Goal: Information Seeking & Learning: Check status

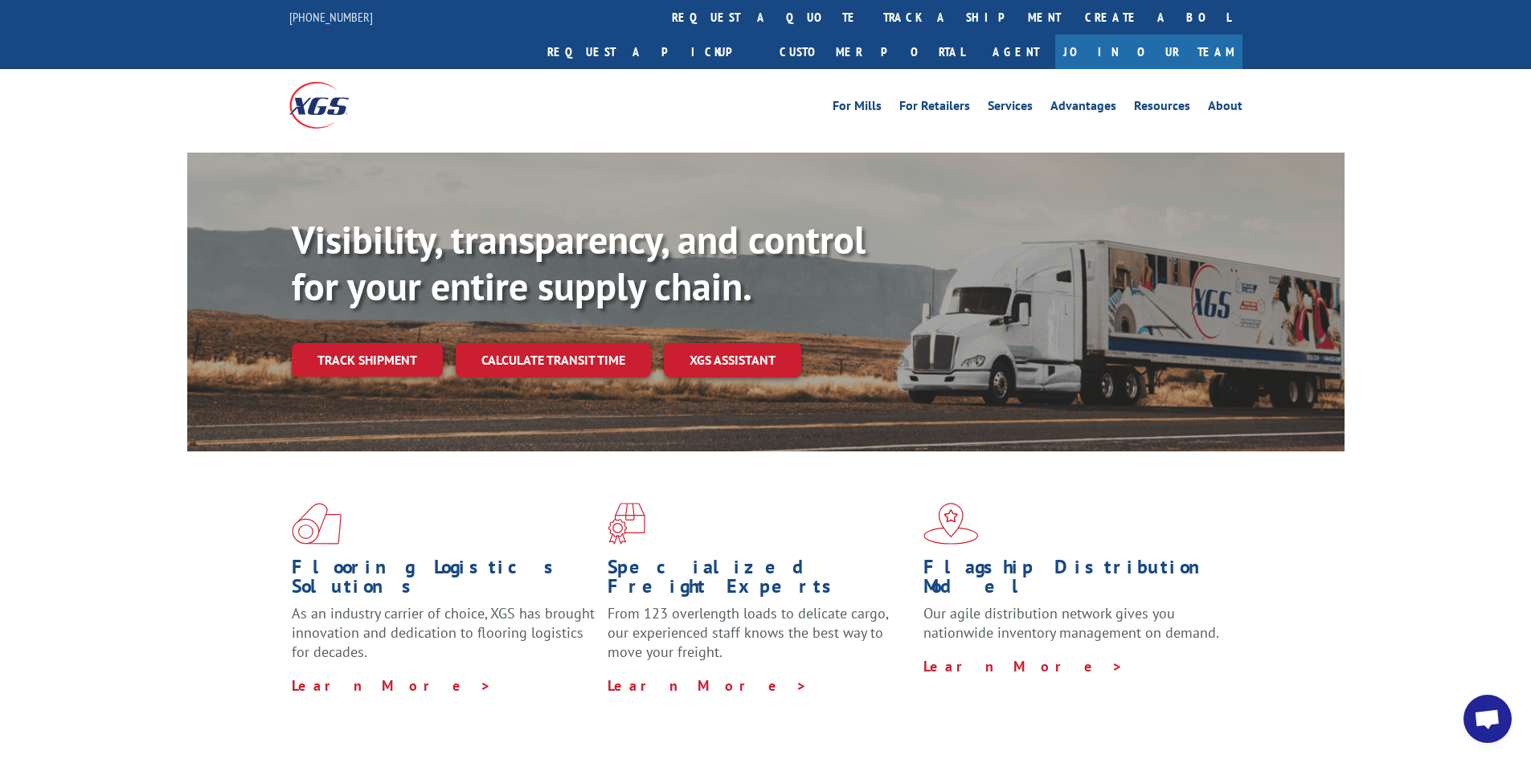
click at [368, 343] on link "Track shipment" at bounding box center [367, 360] width 151 height 34
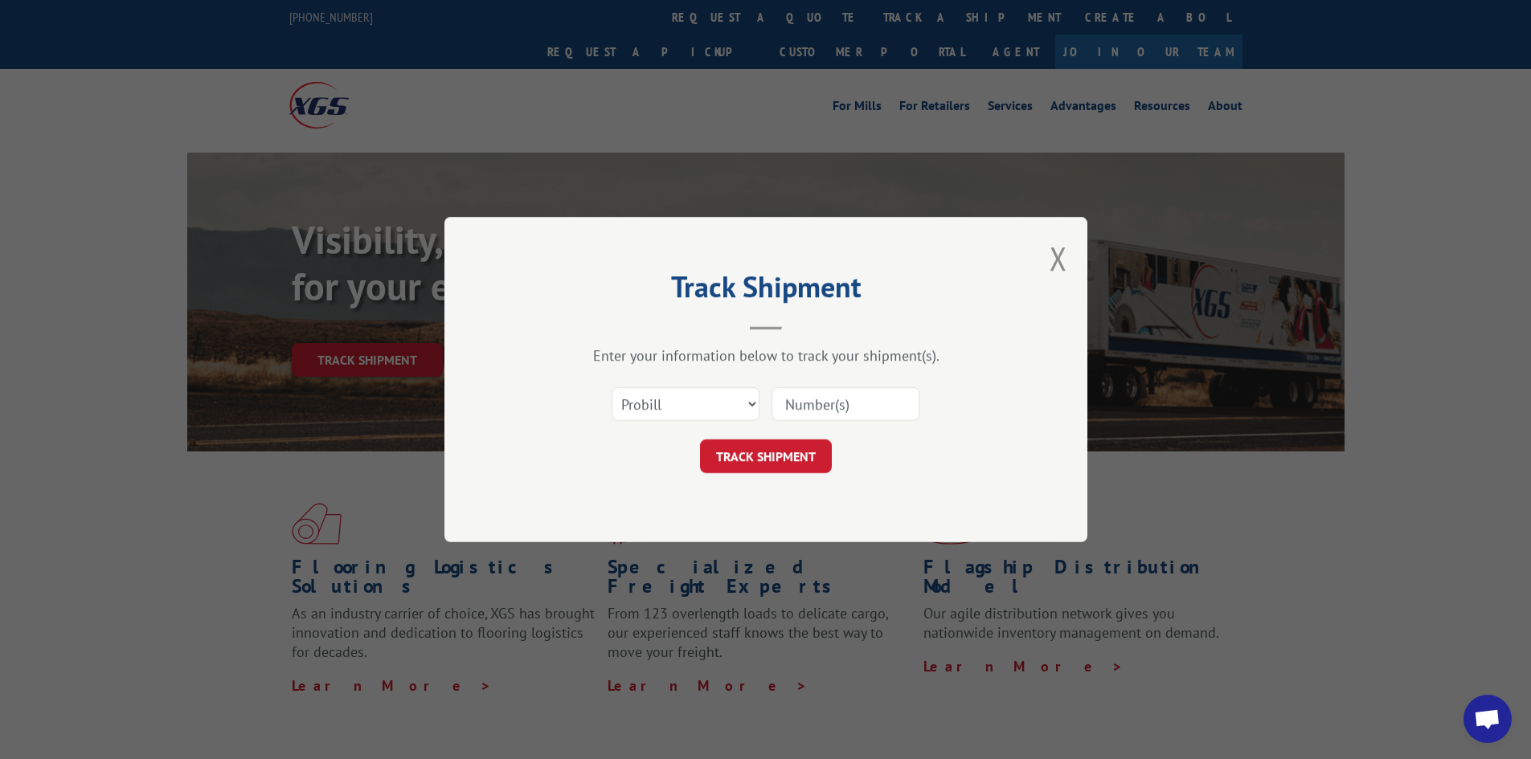
click at [897, 411] on input at bounding box center [845, 404] width 148 height 34
paste input "17563451"
click at [796, 468] on button "TRACK SHIPMENT" at bounding box center [766, 457] width 132 height 34
drag, startPoint x: 779, startPoint y: 400, endPoint x: 276, endPoint y: 354, distance: 505.1
click at [276, 354] on div "Track Shipment Enter your information below to track your shipment(s). Select c…" at bounding box center [765, 379] width 1531 height 759
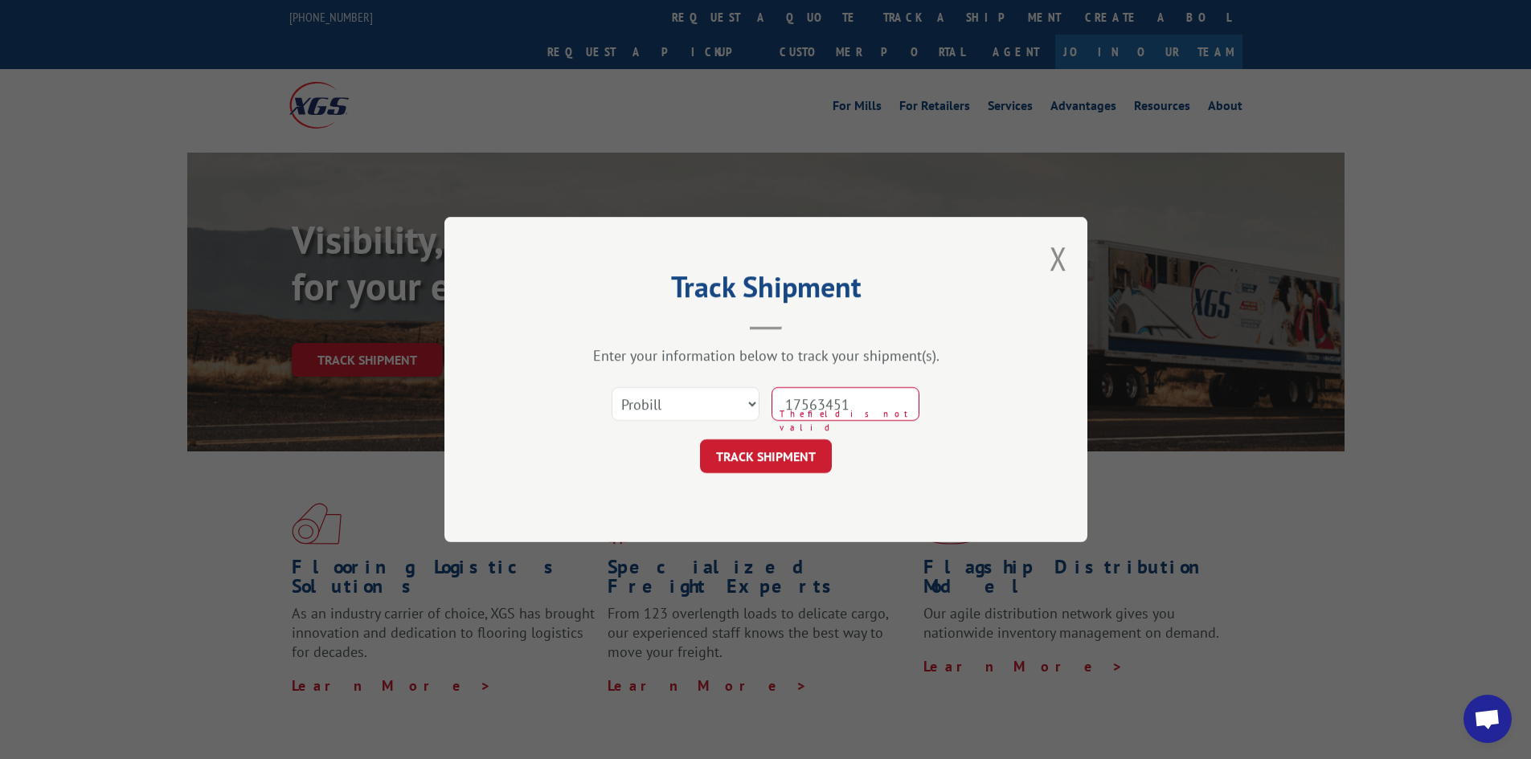
type input "17563451"
click button "TRACK SHIPMENT" at bounding box center [766, 457] width 132 height 34
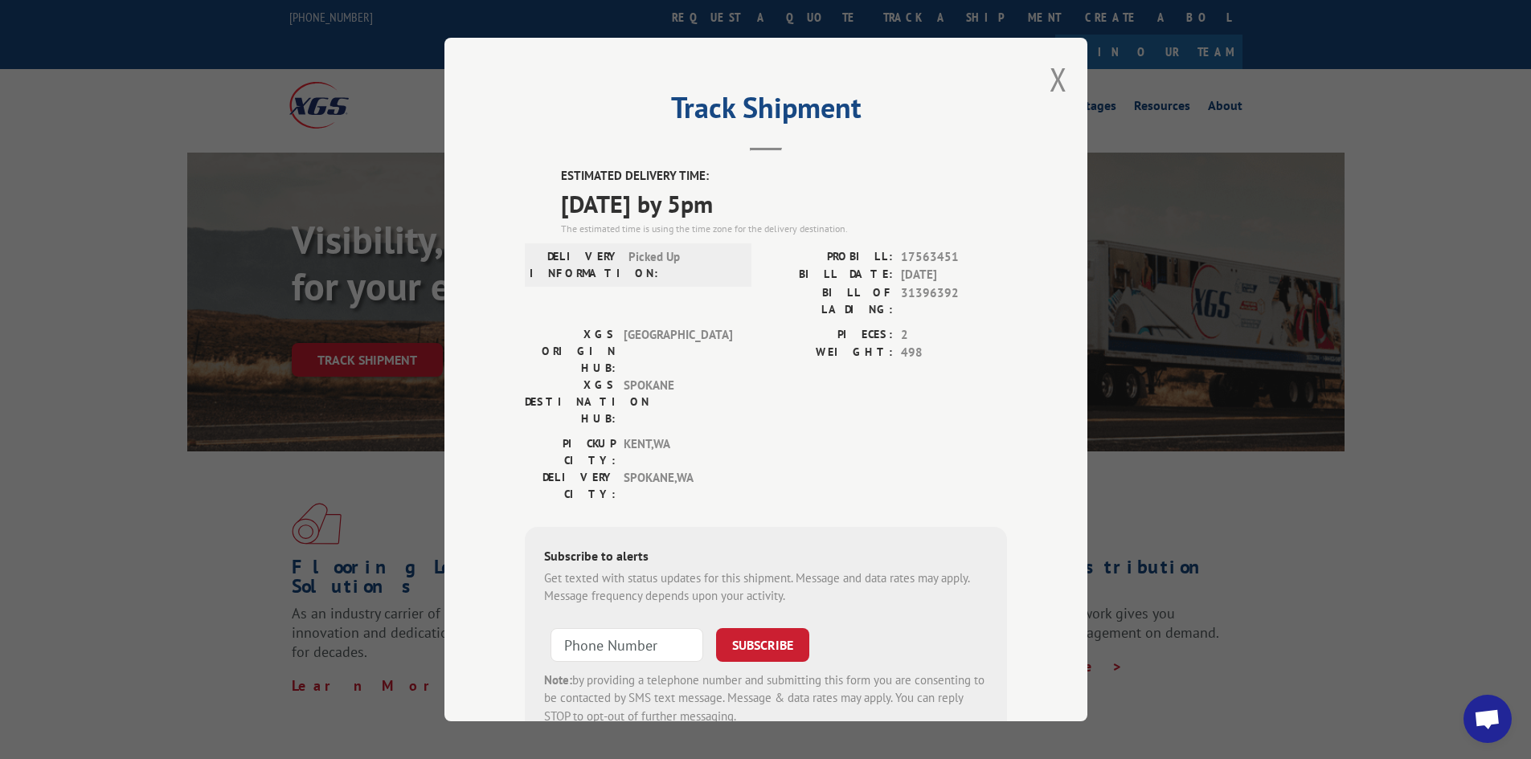
click at [927, 287] on span "31396392" at bounding box center [954, 301] width 106 height 34
drag, startPoint x: 930, startPoint y: 272, endPoint x: 922, endPoint y: 302, distance: 30.8
click at [922, 299] on div "PROBILL: 17563451 BILL DATE: 08/22/2025 BILL OF LADING: 31396392" at bounding box center [886, 283] width 241 height 70
click at [655, 436] on span "KENT , WA" at bounding box center [678, 453] width 108 height 34
drag, startPoint x: 666, startPoint y: 384, endPoint x: 648, endPoint y: 383, distance: 18.5
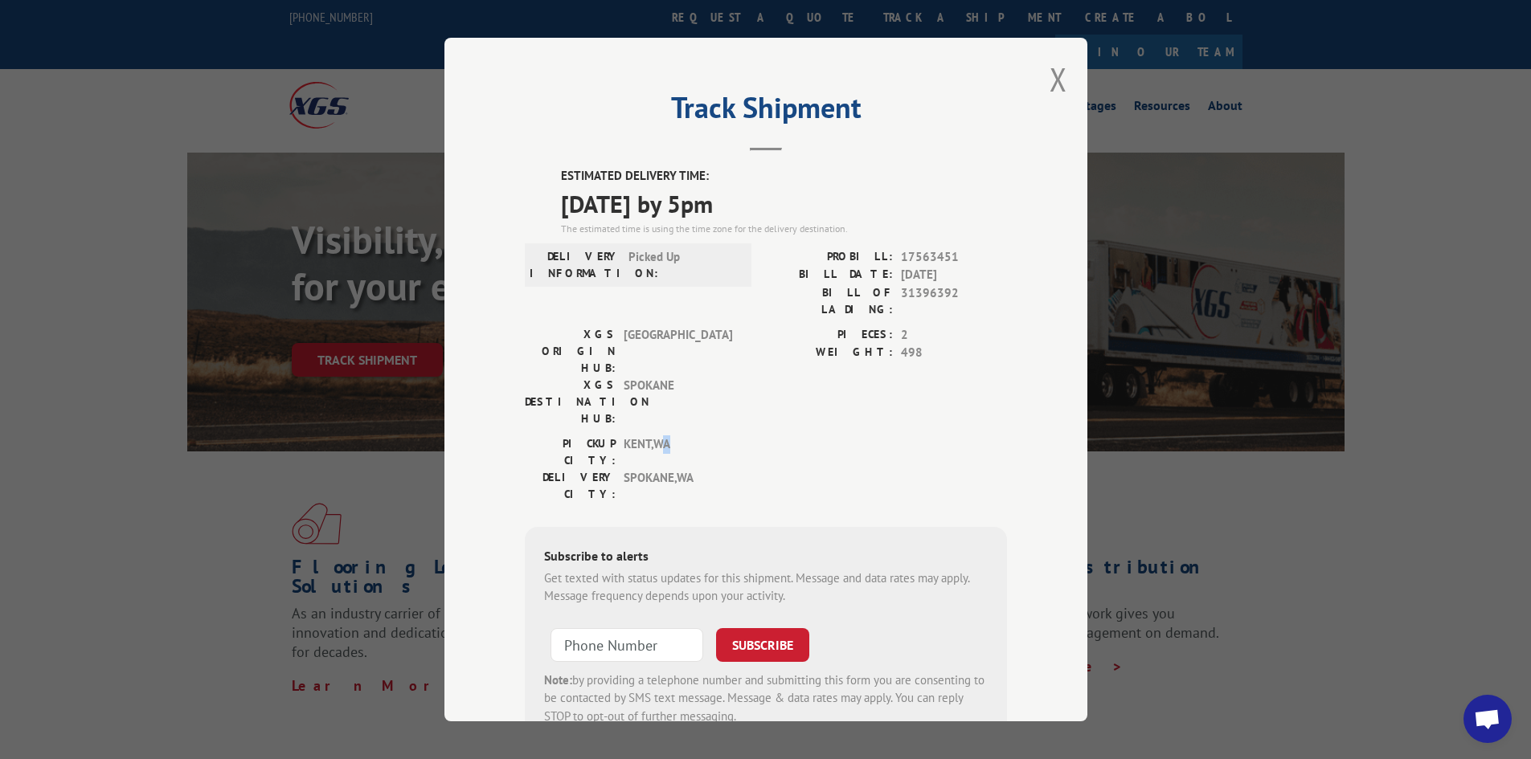
click at [648, 436] on span "KENT , WA" at bounding box center [678, 453] width 108 height 34
drag, startPoint x: 652, startPoint y: 394, endPoint x: 654, endPoint y: 402, distance: 8.2
click at [653, 469] on span "SPOKANE , WA" at bounding box center [678, 486] width 108 height 34
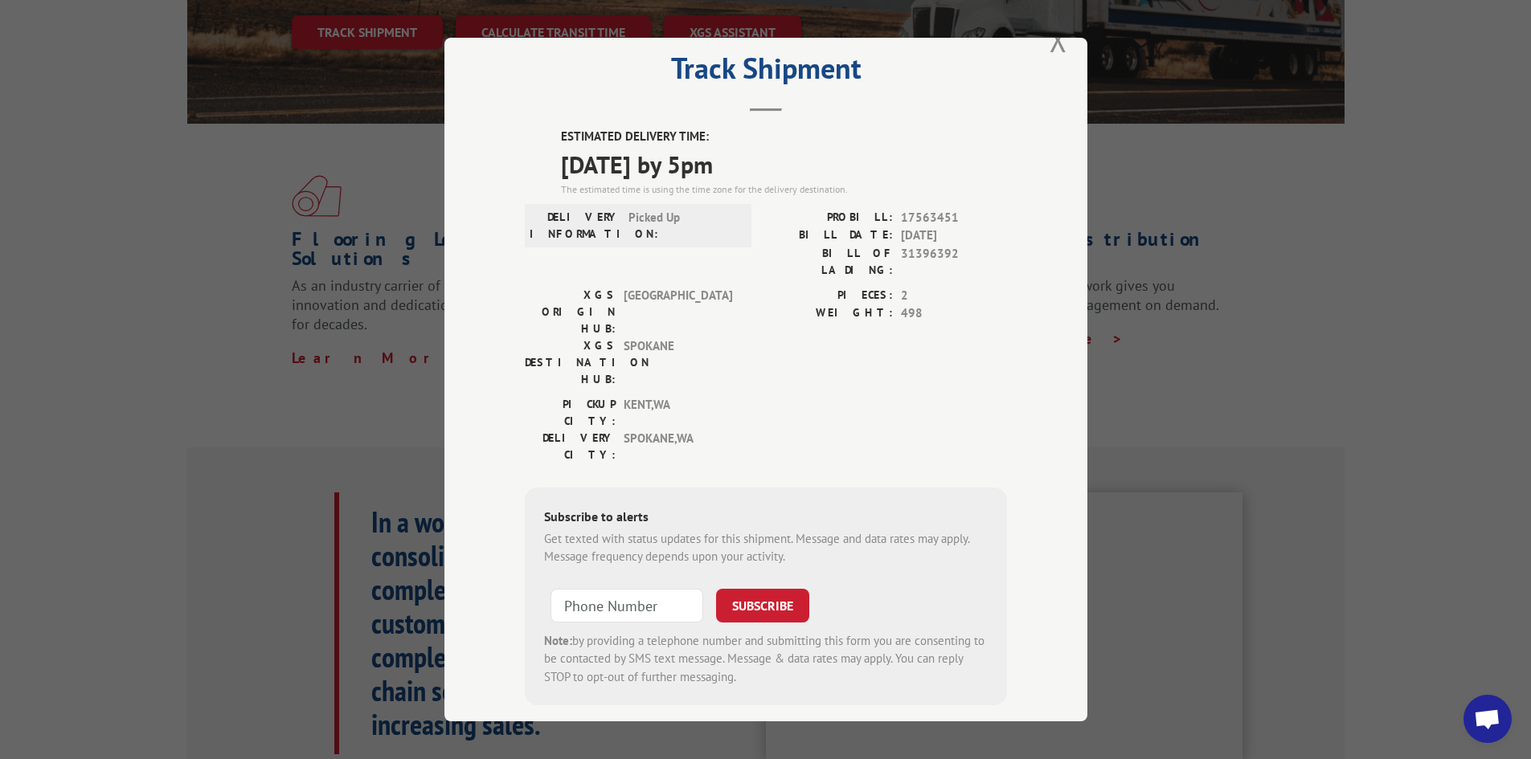
scroll to position [329, 0]
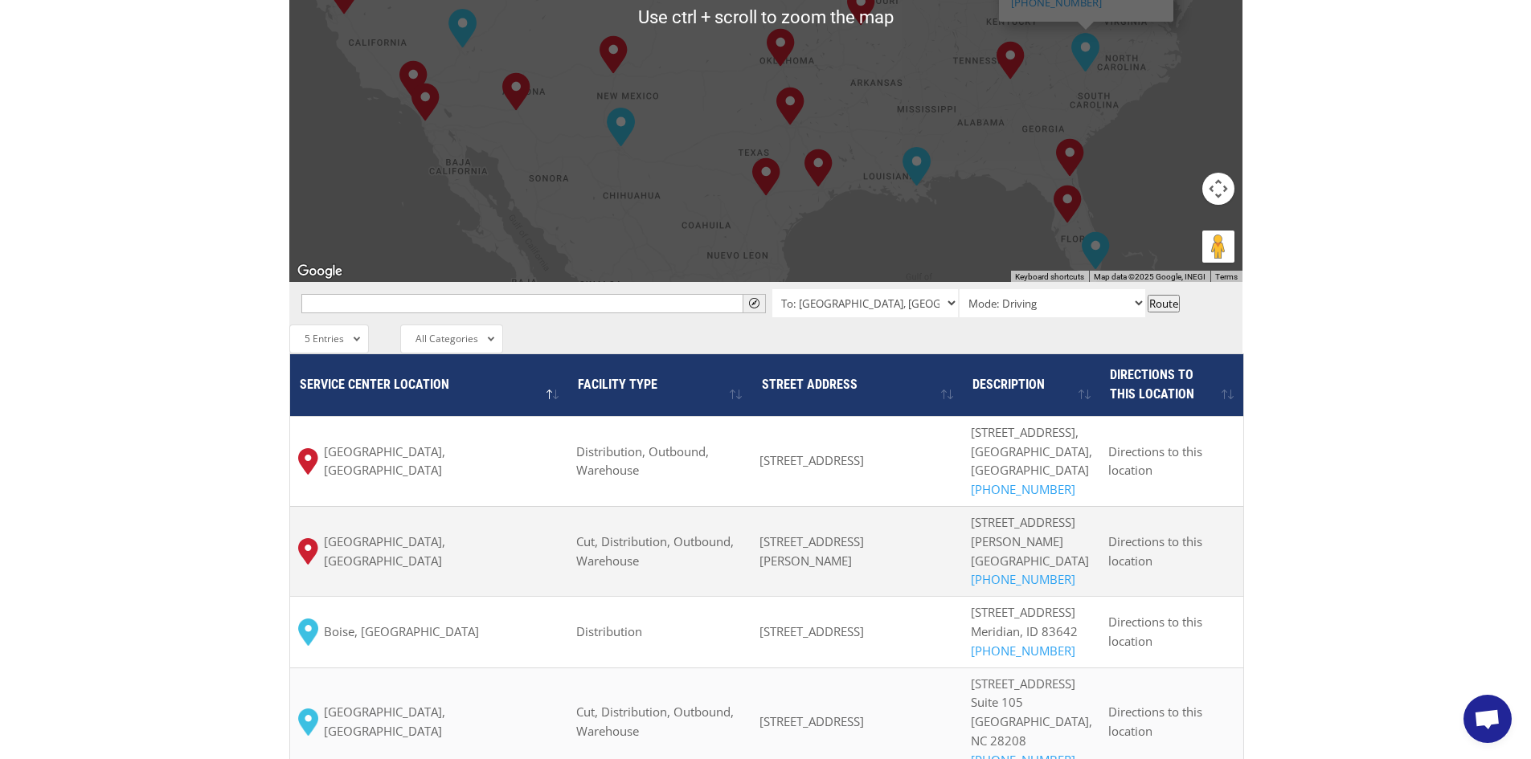
scroll to position [1044, 0]
click at [477, 293] on input "text" at bounding box center [533, 302] width 464 height 19
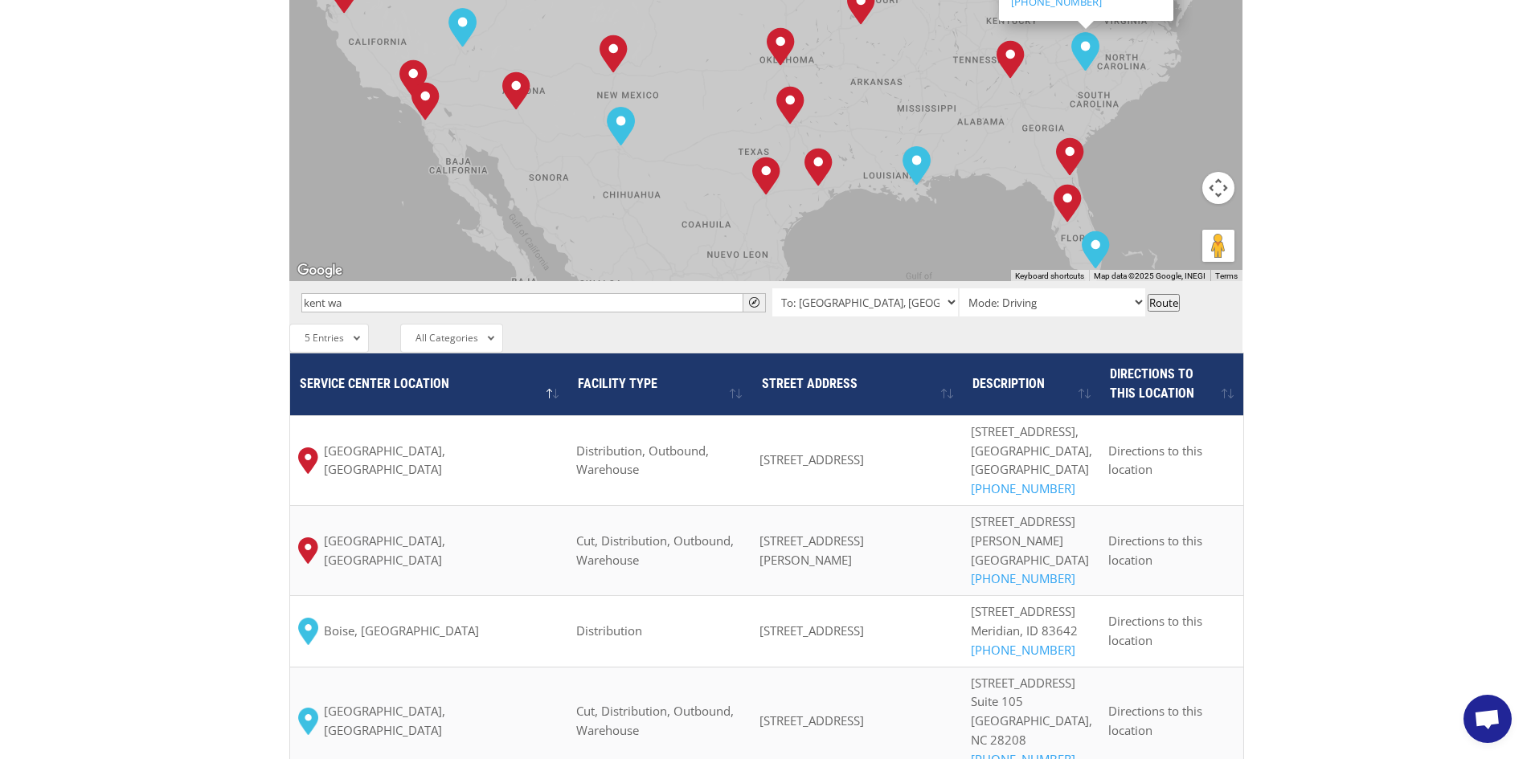
click at [755, 297] on span "" at bounding box center [754, 302] width 10 height 10
drag, startPoint x: 119, startPoint y: 275, endPoint x: 207, endPoint y: 199, distance: 115.7
click at [119, 268] on div "The most powerful map in the flooring industry. Our nationwide network lets you…" at bounding box center [765, 149] width 1531 height 1536
type input "[STREET_ADDRESS]"
drag, startPoint x: 182, startPoint y: 384, endPoint x: 207, endPoint y: 371, distance: 28.0
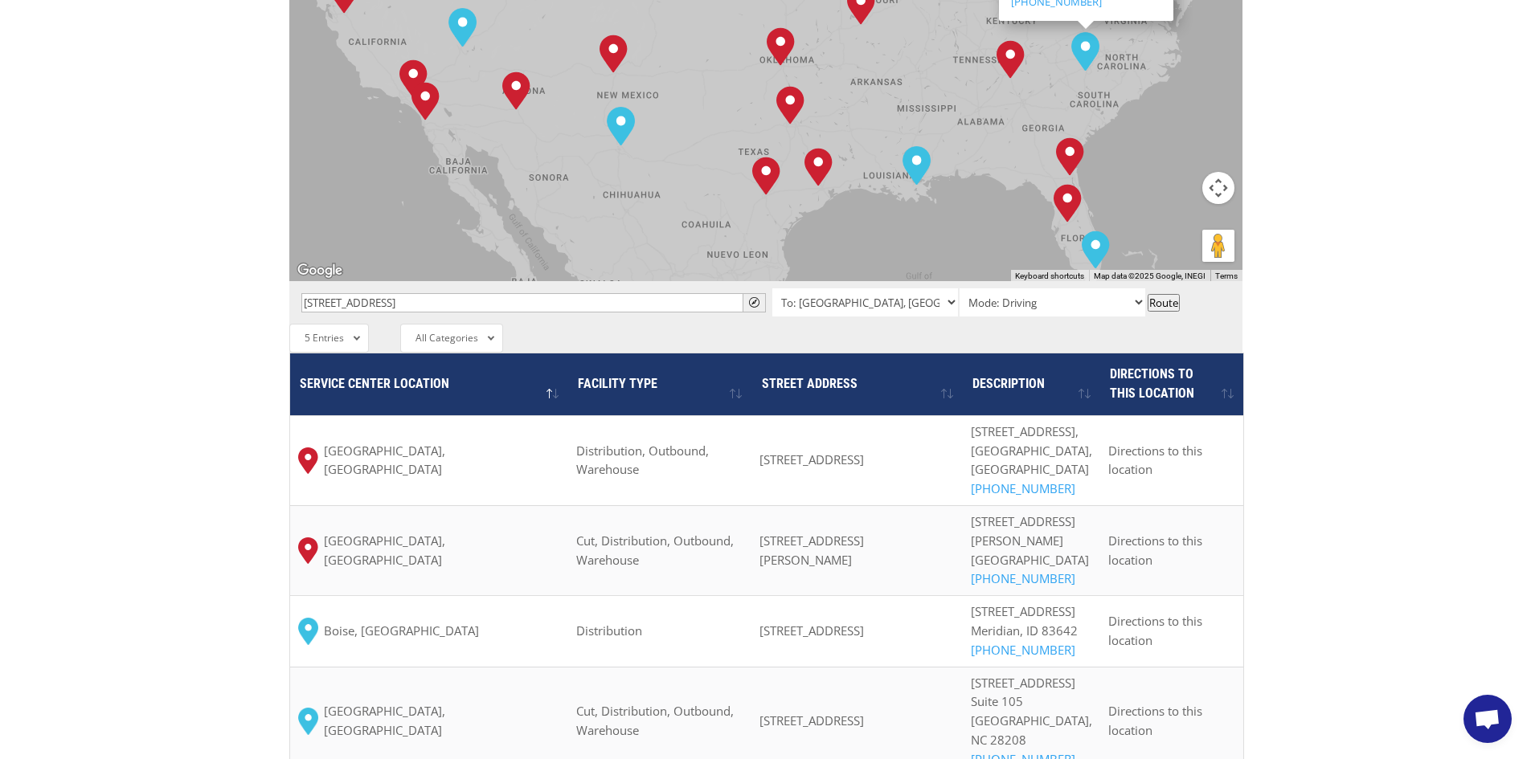
click at [182, 383] on div "The most powerful map in the flooring industry. Our nationwide network lets you…" at bounding box center [765, 149] width 1531 height 1536
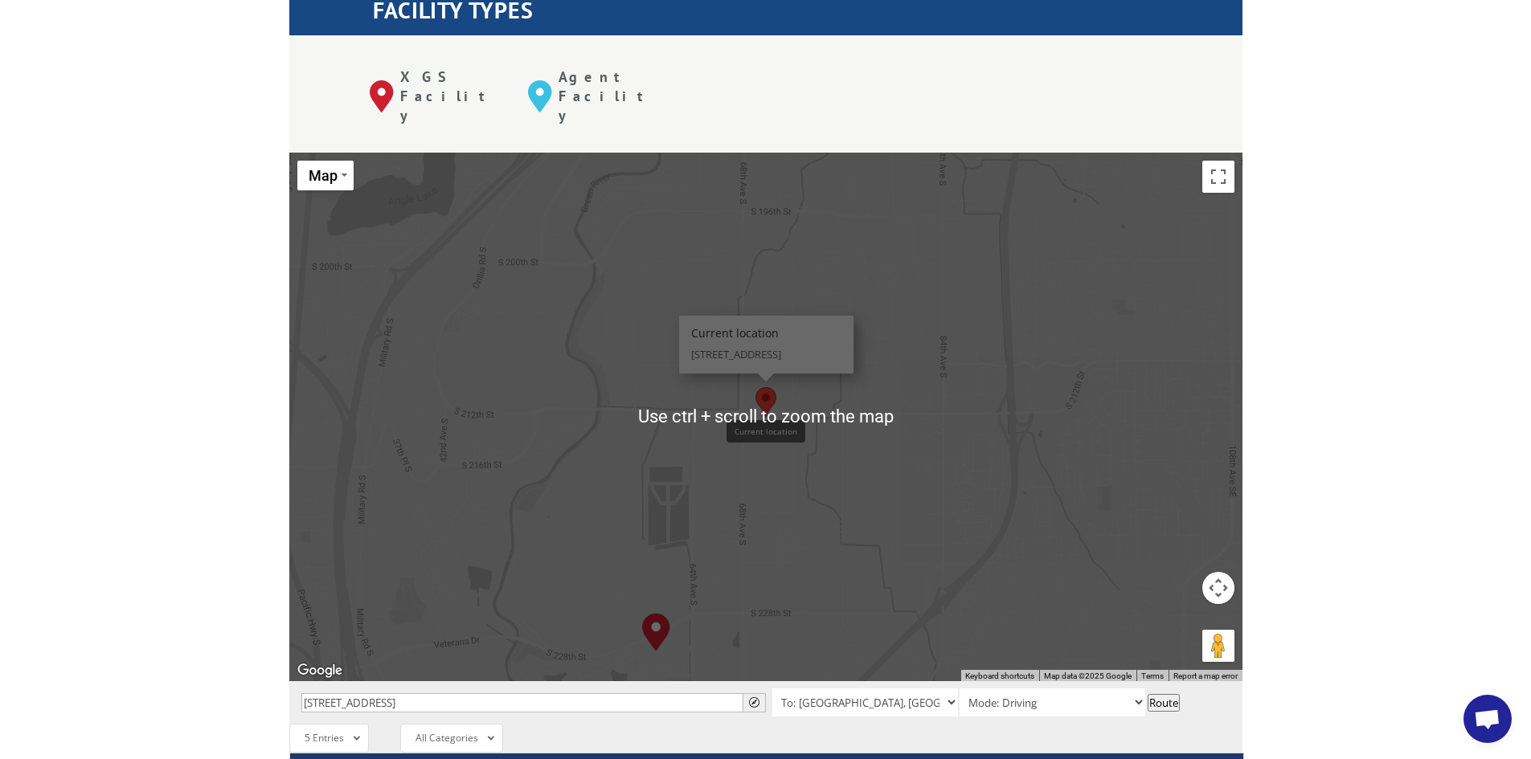
scroll to position [643, 0]
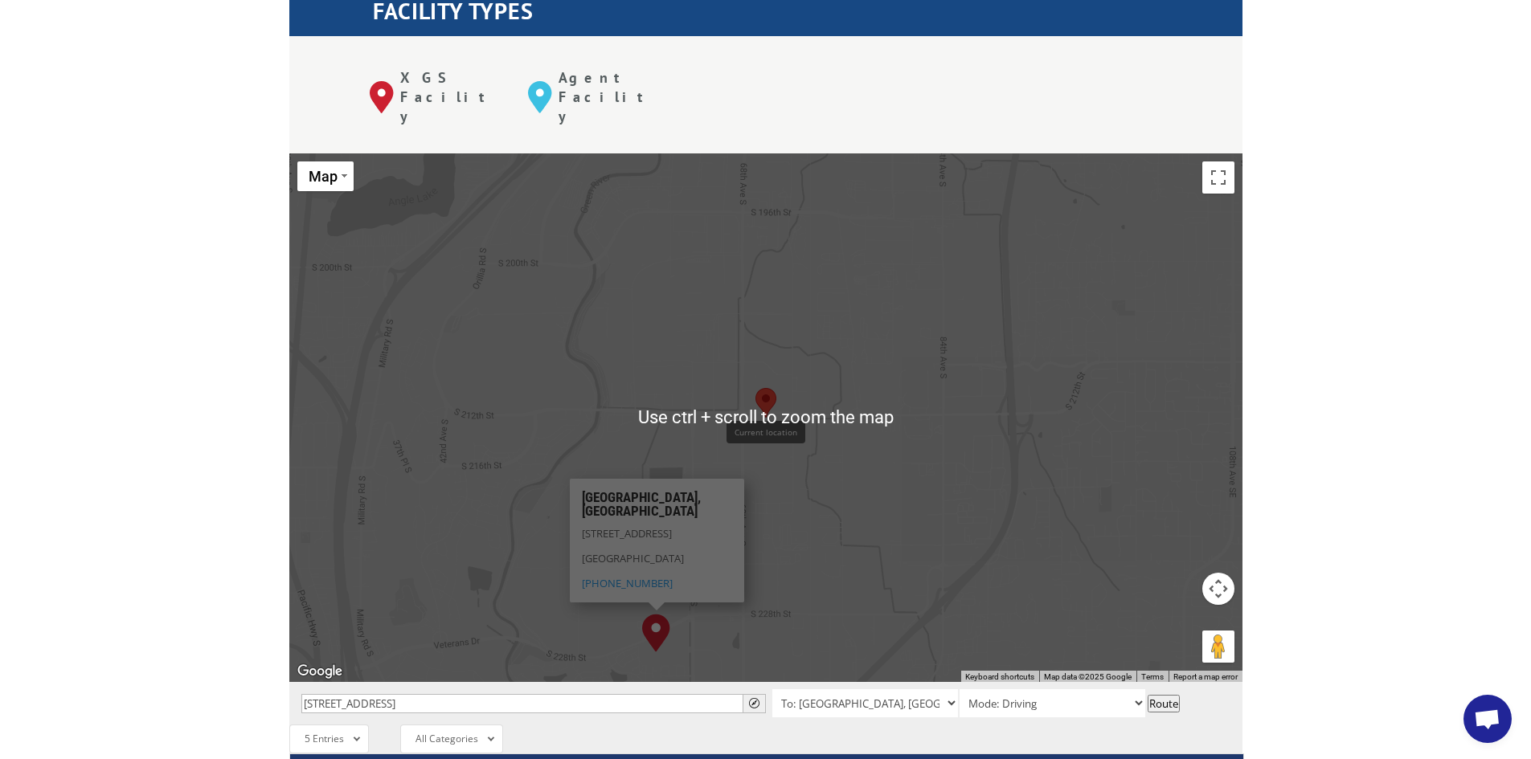
click at [666, 614] on img "Kent, WA" at bounding box center [656, 633] width 28 height 39
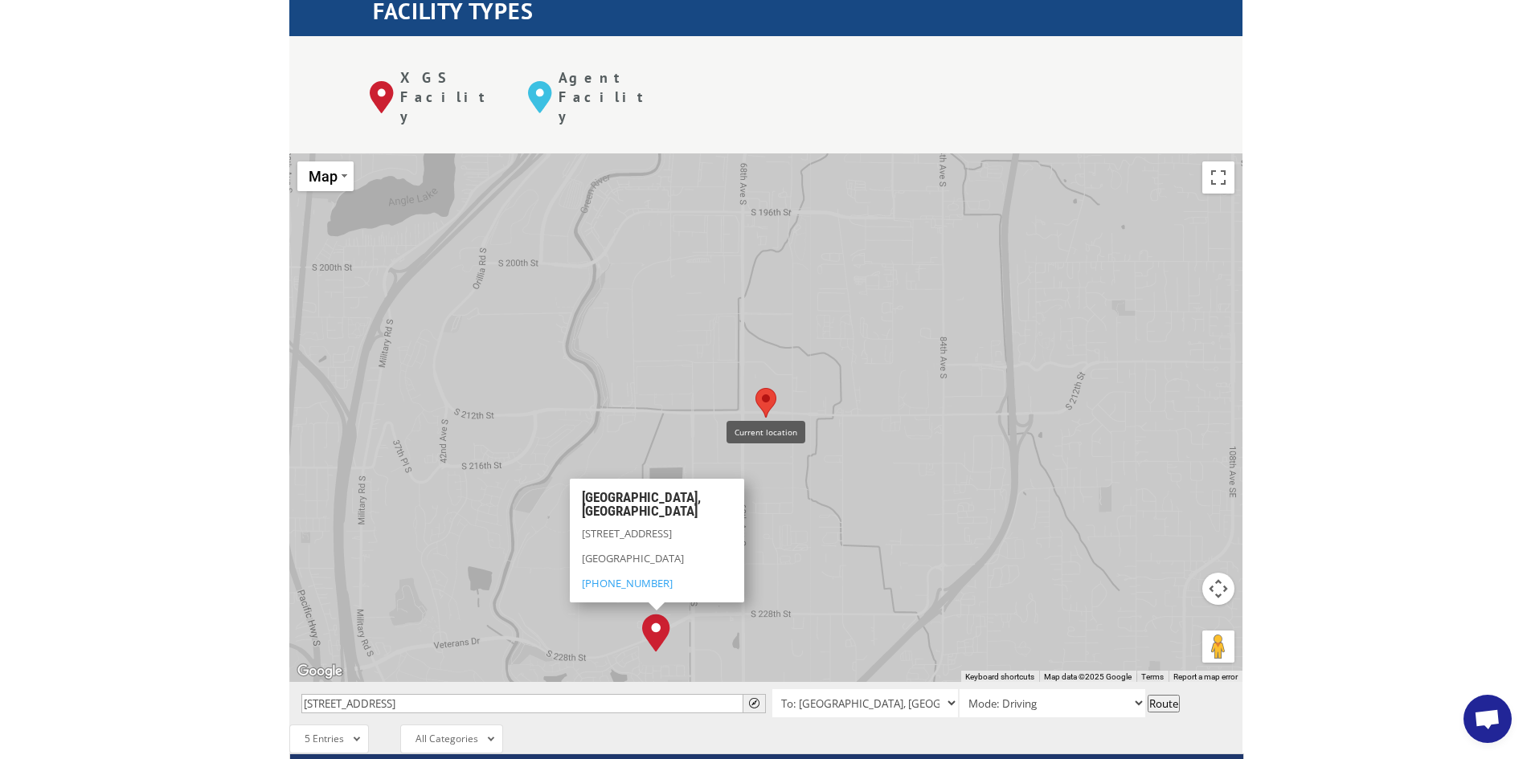
click at [657, 614] on img "Kent, WA" at bounding box center [656, 633] width 28 height 39
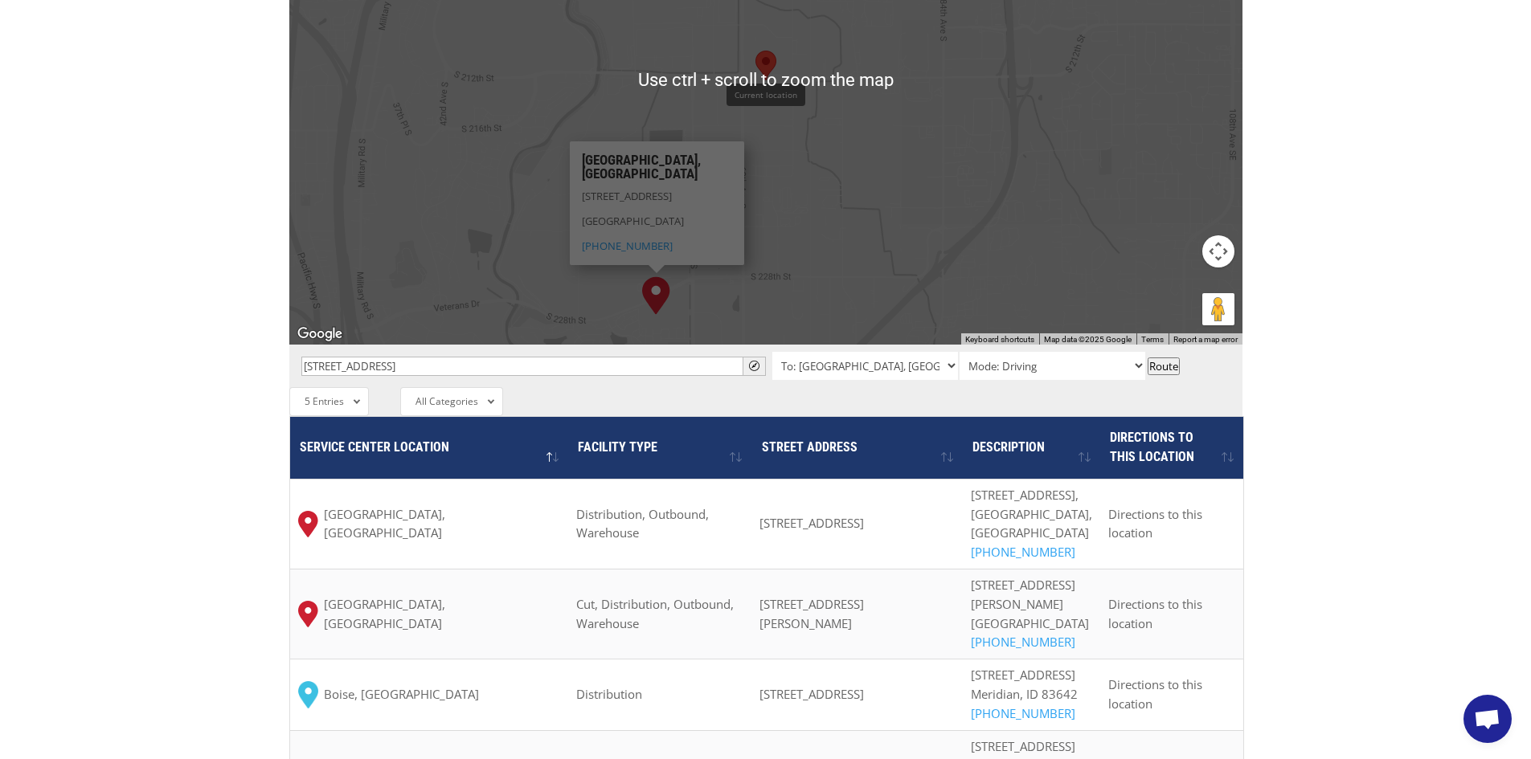
scroll to position [969, 0]
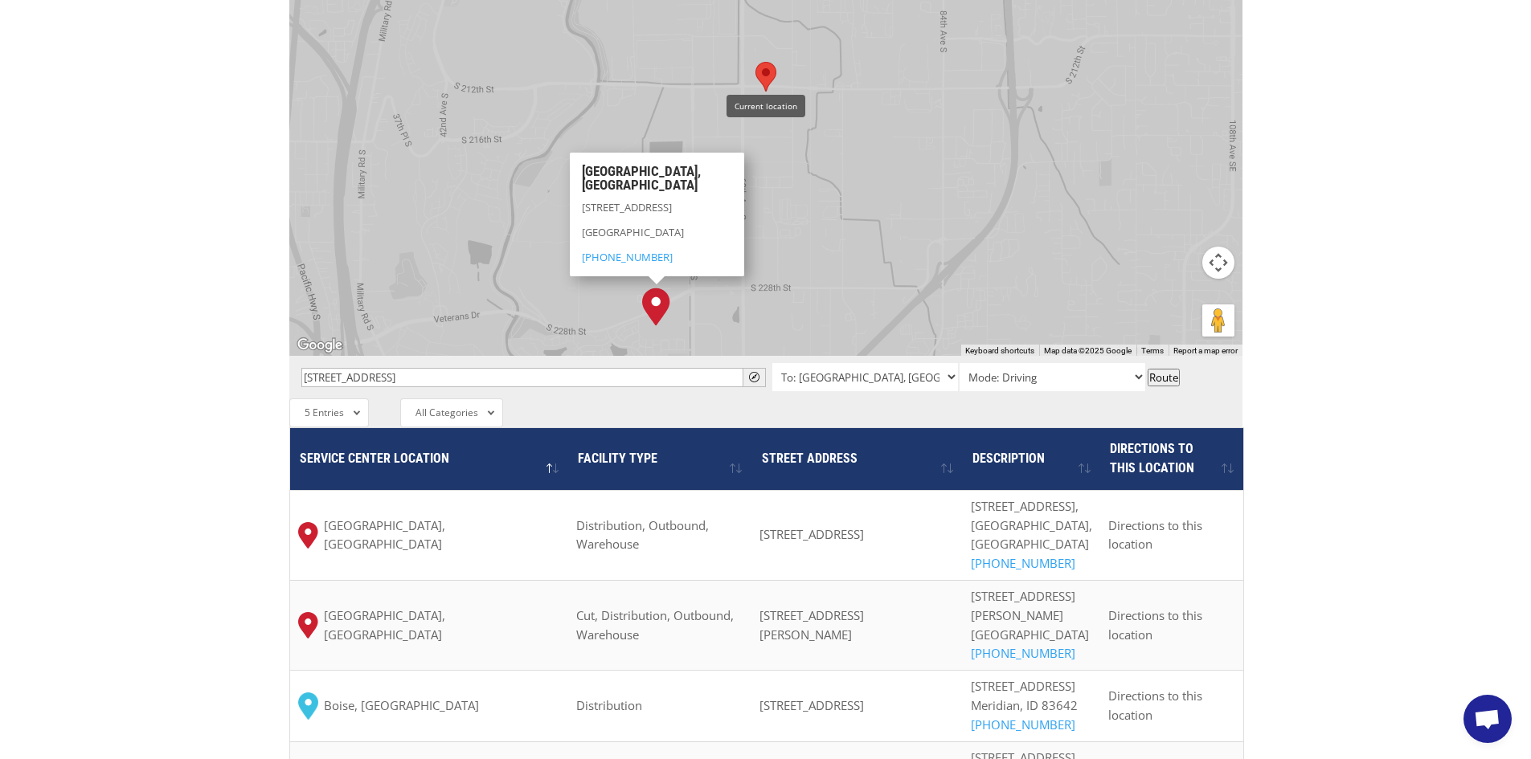
click at [1350, 278] on div "The most powerful map in the flooring industry. Our nationwide network lets you…" at bounding box center [765, 224] width 1531 height 1536
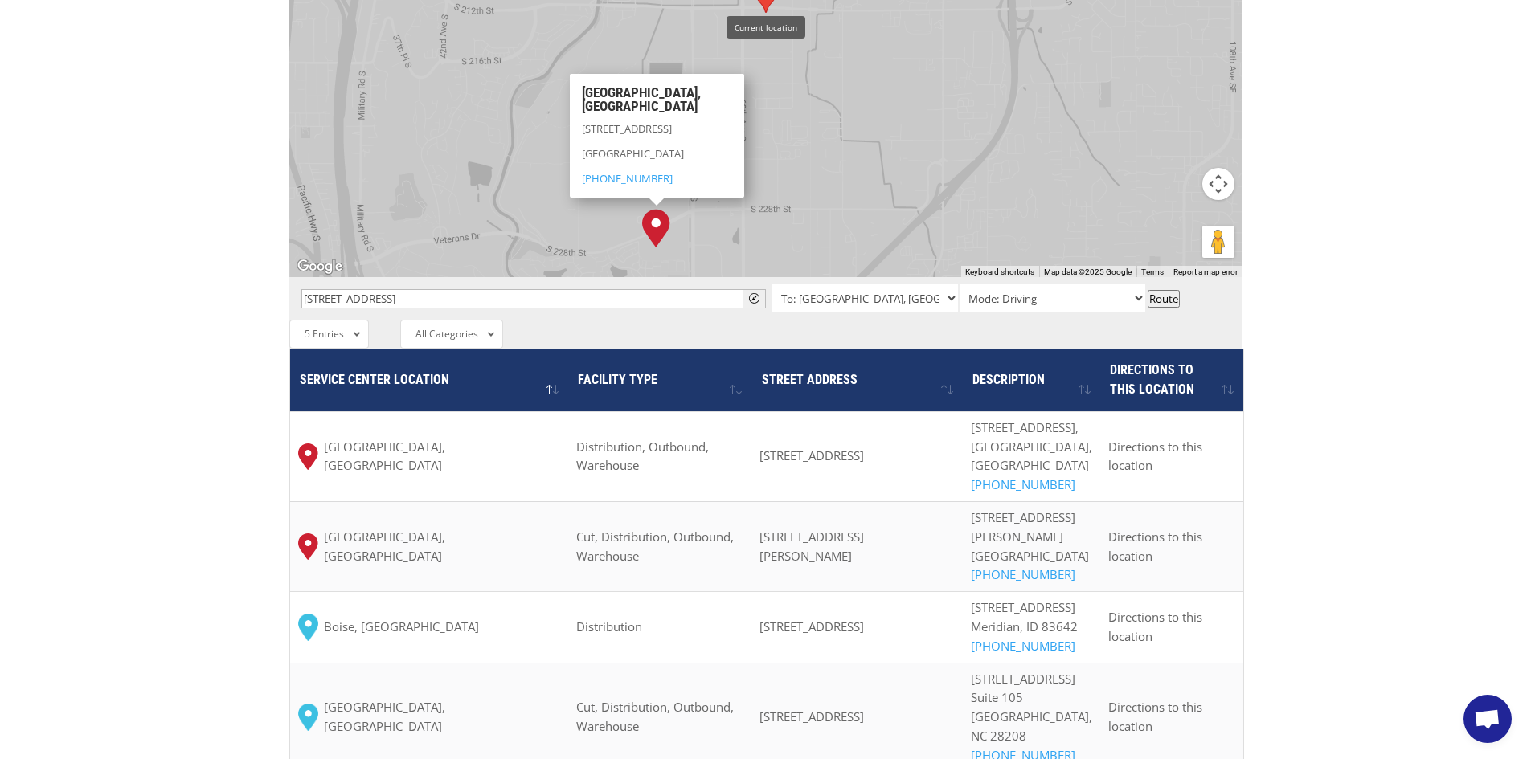
scroll to position [1049, 0]
